Goal: Task Accomplishment & Management: Manage account settings

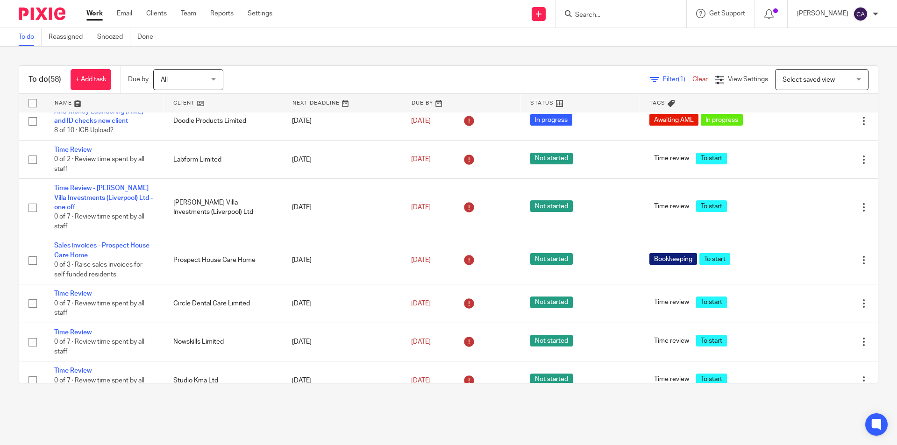
scroll to position [1506, 0]
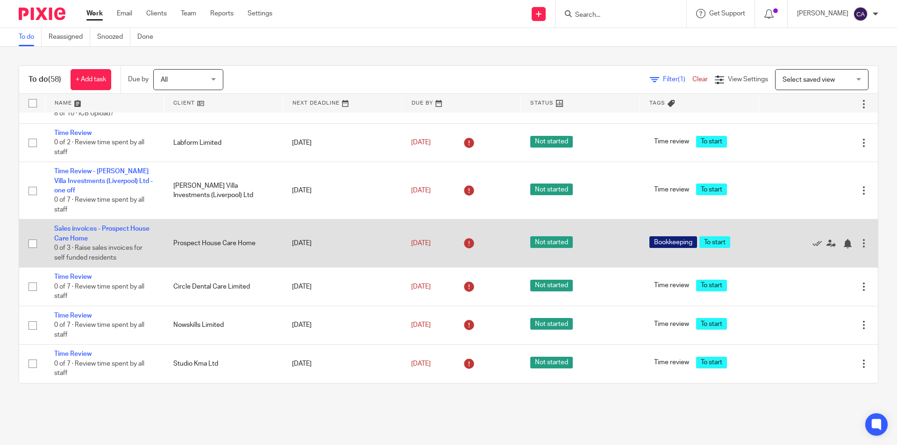
click at [213, 232] on td "Prospect House Care Home" at bounding box center [223, 243] width 119 height 48
click at [98, 219] on td "Sales invoices - Prospect House Care Home 0 of 3 · Raise sales invoices for sel…" at bounding box center [104, 243] width 119 height 48
click at [86, 226] on link "Sales invoices - Prospect House Care Home" at bounding box center [101, 234] width 95 height 16
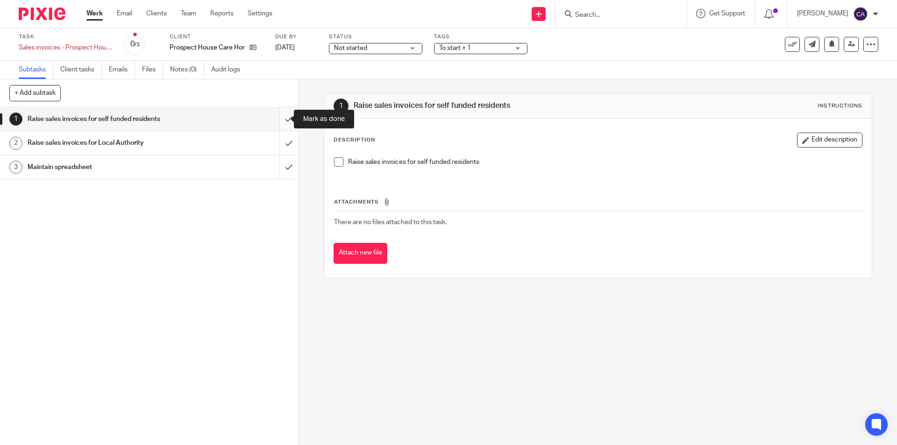
click at [280, 115] on input "submit" at bounding box center [149, 118] width 298 height 23
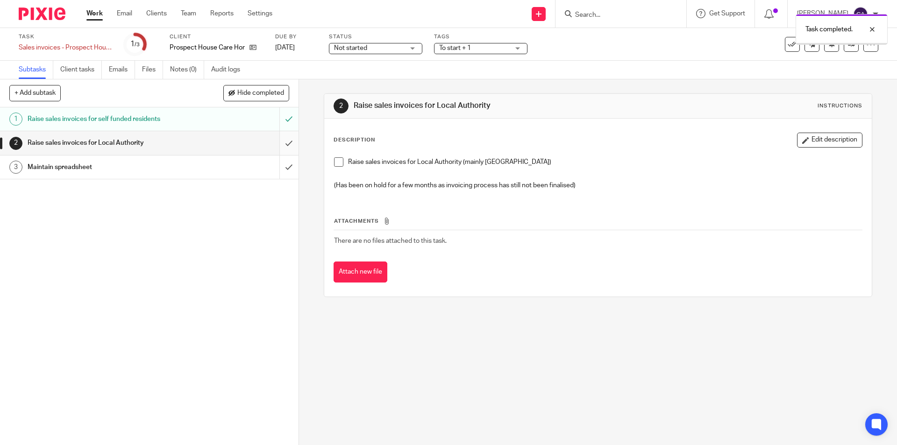
click at [281, 145] on input "submit" at bounding box center [149, 142] width 298 height 23
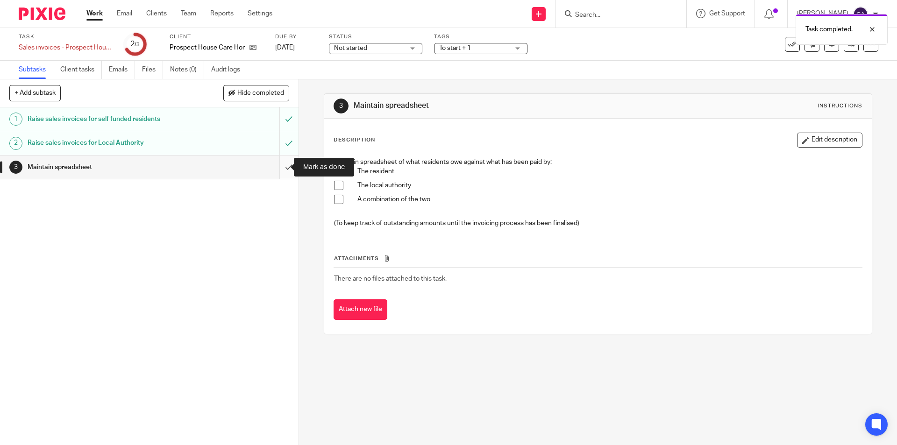
click at [280, 165] on input "submit" at bounding box center [149, 167] width 298 height 23
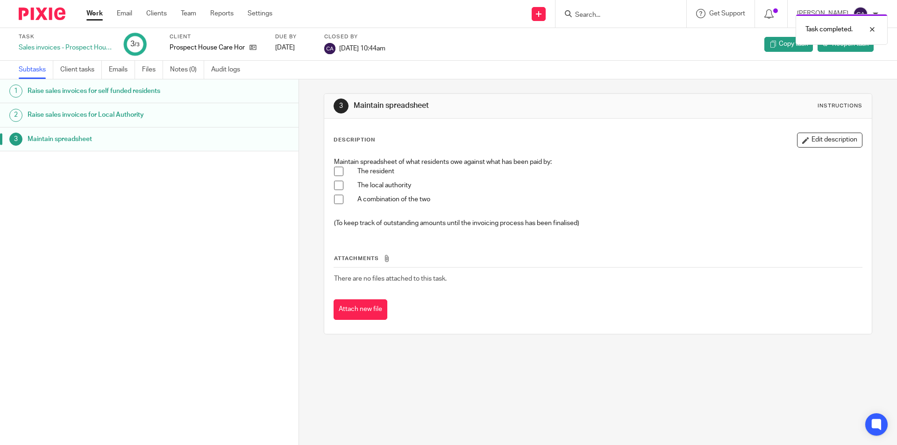
click at [92, 10] on link "Work" at bounding box center [94, 13] width 16 height 9
